Goal: Task Accomplishment & Management: Use online tool/utility

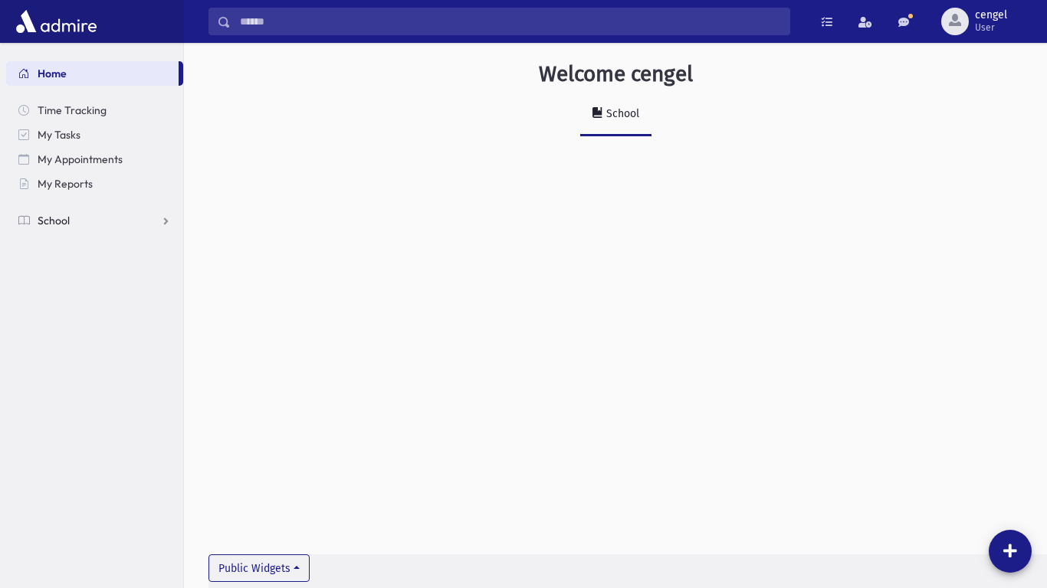
click at [59, 218] on span "School" at bounding box center [54, 221] width 32 height 14
click at [70, 274] on span "Attendance" at bounding box center [74, 270] width 57 height 14
click at [74, 293] on span "Entry" at bounding box center [71, 294] width 26 height 14
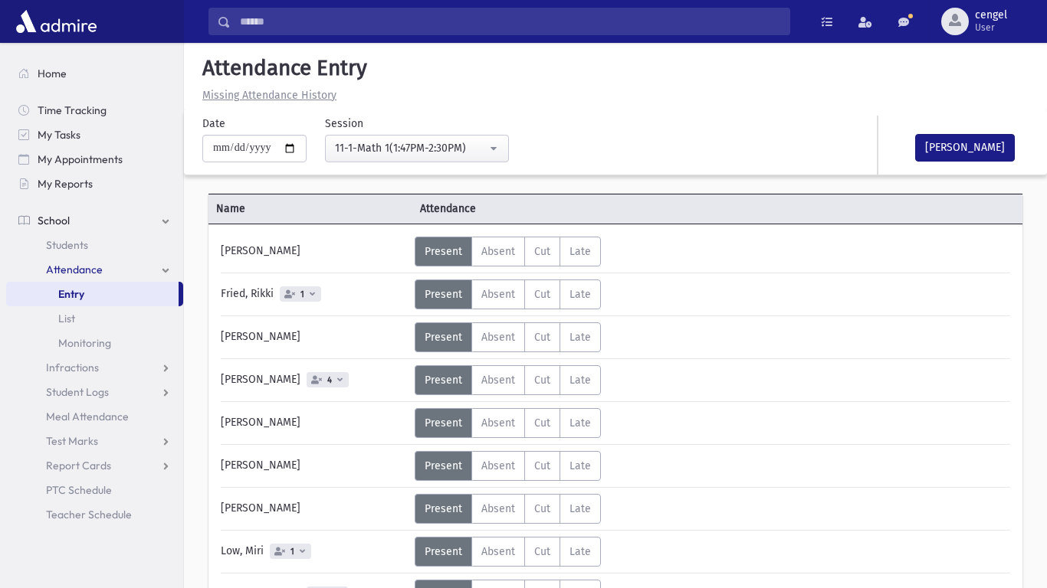
click at [1004, 267] on div "Fogel, Elisheva Status Unexcused Admin: Present P Absent A Cut C Late L Status 1" at bounding box center [615, 577] width 789 height 680
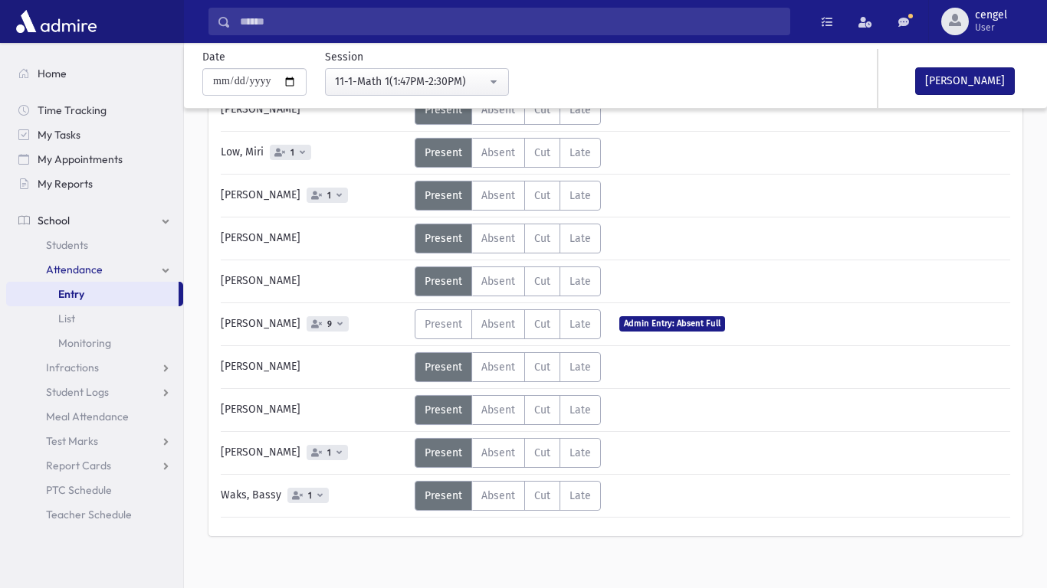
scroll to position [415, 0]
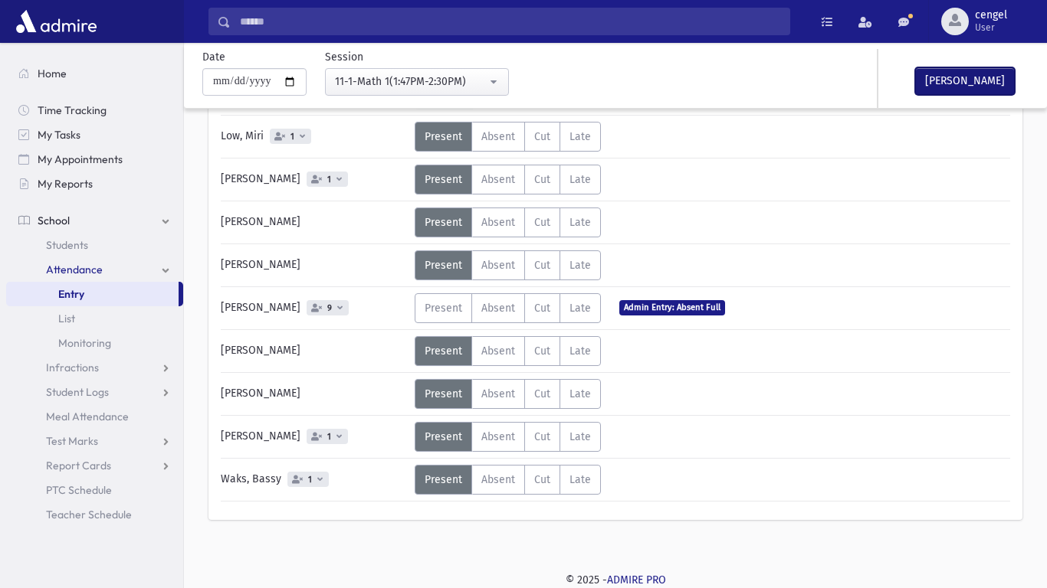
click at [952, 80] on button "Mark Done" at bounding box center [965, 81] width 100 height 28
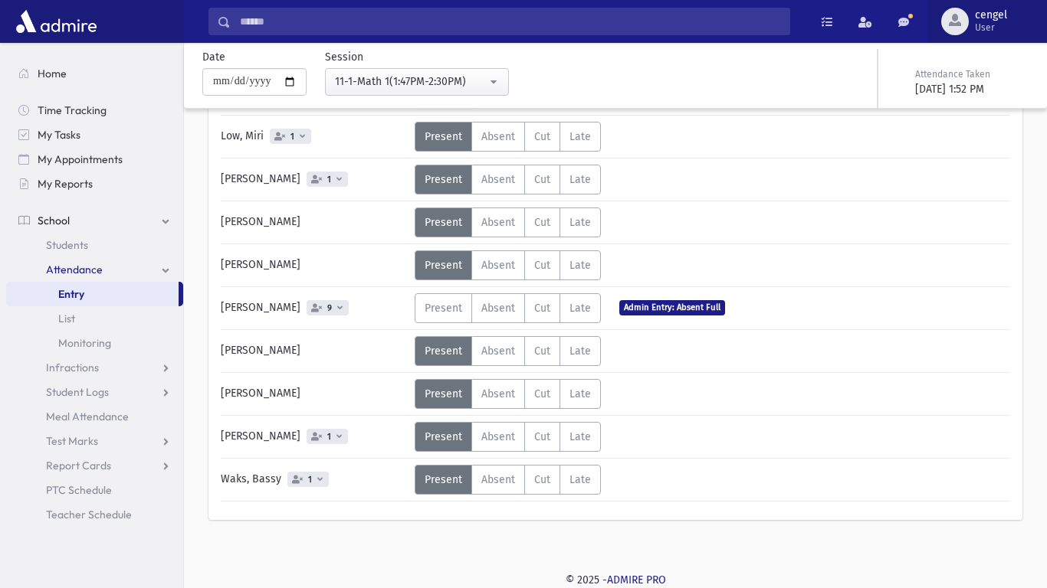
click at [959, 22] on span "button" at bounding box center [954, 20] width 12 height 12
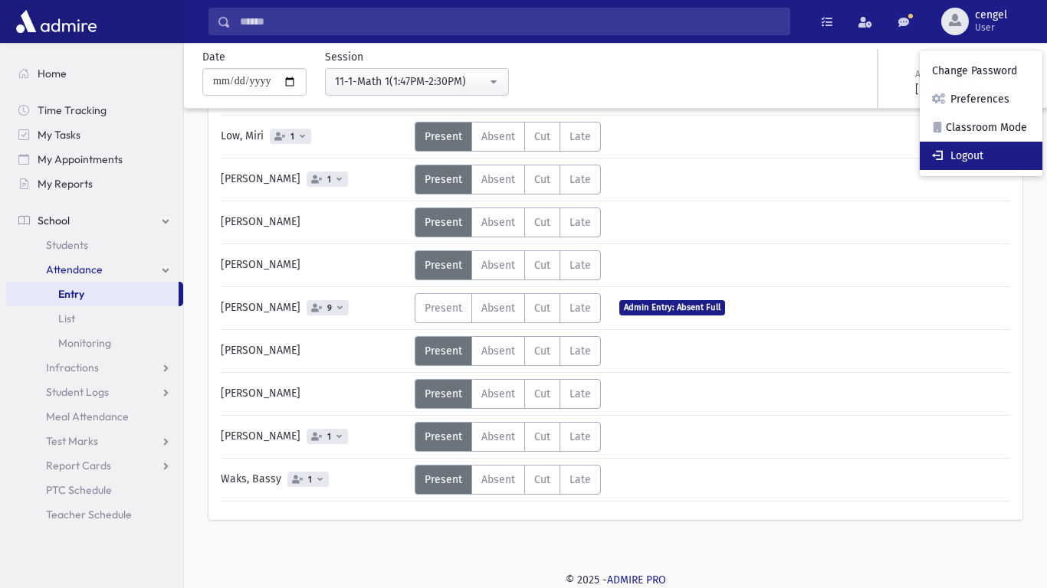
click at [956, 160] on link "Logout" at bounding box center [980, 156] width 123 height 28
